Goal: Navigation & Orientation: Find specific page/section

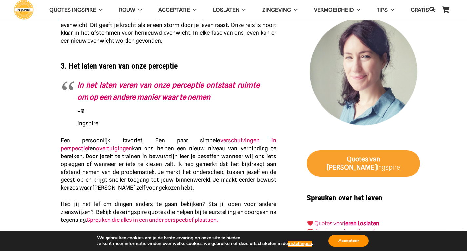
scroll to position [623, 0]
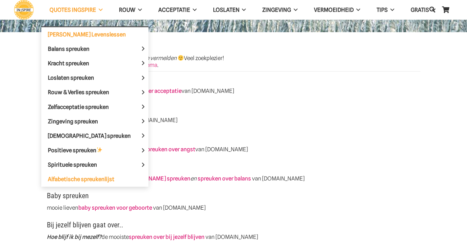
scroll to position [98, 0]
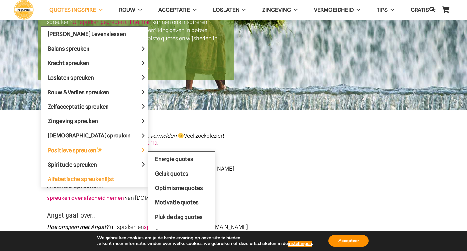
click at [86, 150] on span "Positieve spreuken" at bounding box center [81, 150] width 66 height 7
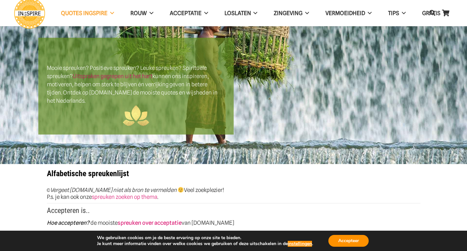
scroll to position [0, 0]
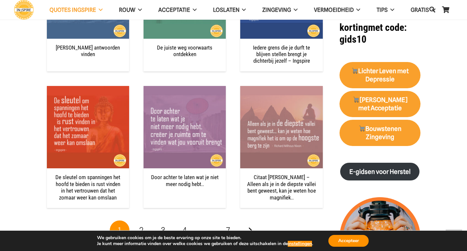
scroll to position [688, 0]
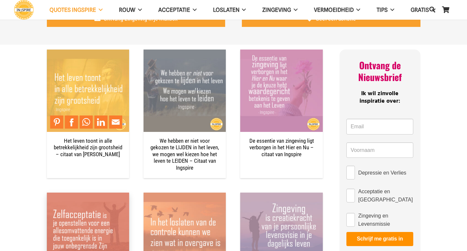
scroll to position [328, 0]
